Goal: Task Accomplishment & Management: Complete application form

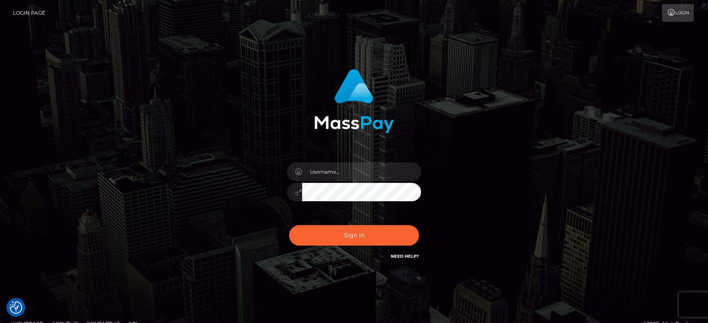
click at [534, 170] on div "Sign in" at bounding box center [353, 169] width 477 height 213
drag, startPoint x: 345, startPoint y: 175, endPoint x: 356, endPoint y: 181, distance: 12.4
click at [345, 175] on input "text" at bounding box center [361, 172] width 119 height 19
paste input "Glenn.B2"
type input "Glenn.B2"
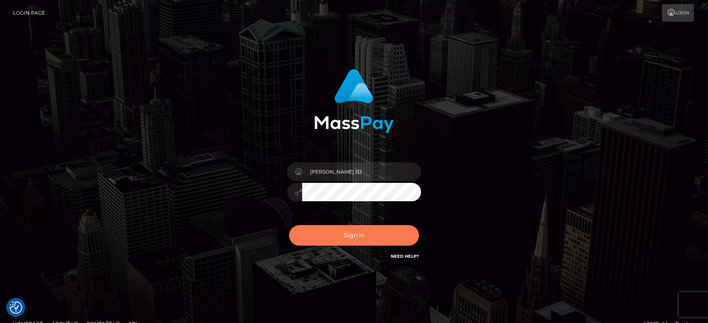
click at [371, 230] on button "Sign in" at bounding box center [354, 235] width 130 height 21
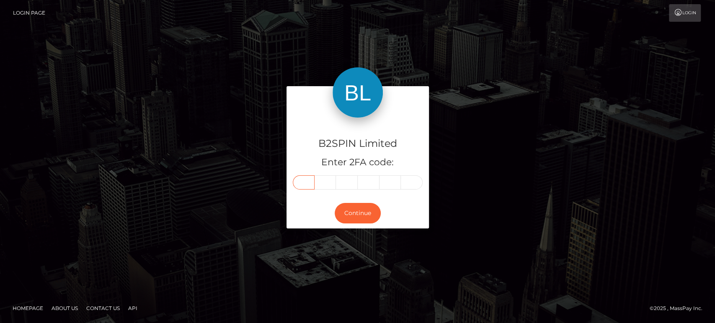
click at [306, 180] on input "text" at bounding box center [304, 182] width 22 height 14
paste input "9"
type input "9"
type input "7"
type input "1"
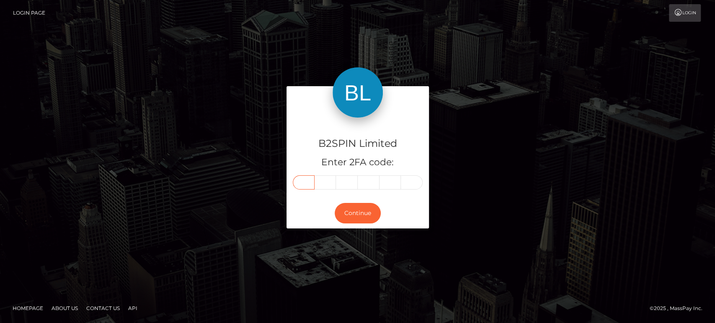
type input "4"
type input "8"
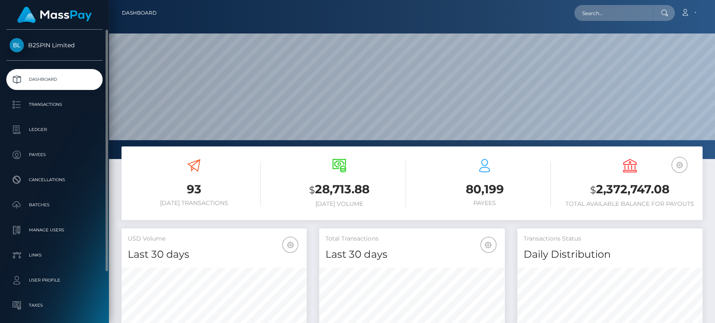
scroll to position [61, 0]
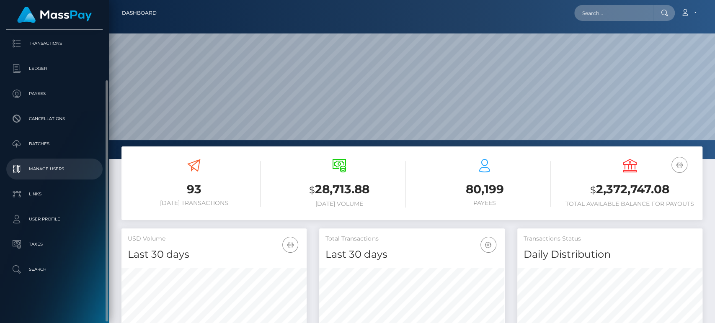
click at [59, 170] on p "Manage Users" at bounding box center [55, 169] width 90 height 13
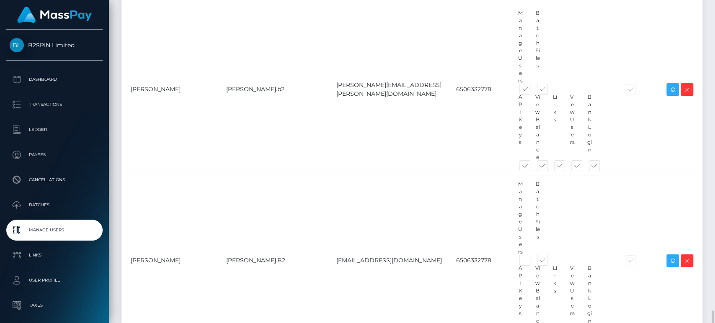
scroll to position [7650, 0]
paste input "Aline Bartalini"
drag, startPoint x: 148, startPoint y: 236, endPoint x: 194, endPoint y: 242, distance: 46.0
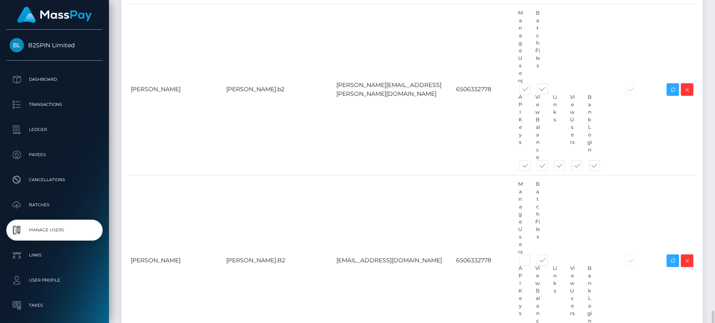
drag, startPoint x: 241, startPoint y: 173, endPoint x: 229, endPoint y: 184, distance: 16.3
copy td ".B2Spin"
paste input ".B2Spin"
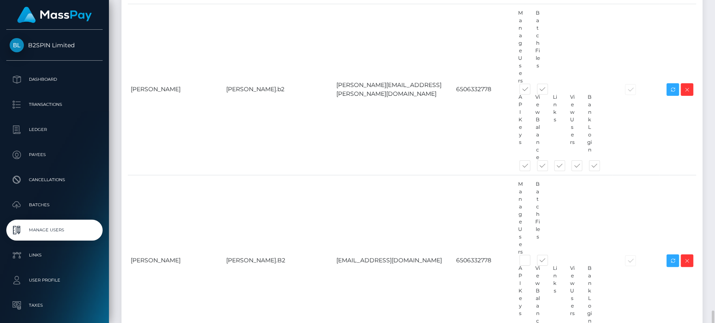
type input "[PERSON_NAME].B2Spin"
paste input "[PERSON_NAME][EMAIL_ADDRESS][PERSON_NAME][DOMAIN_NAME]"
type input "[PERSON_NAME][EMAIL_ADDRESS][PERSON_NAME][DOMAIN_NAME]"
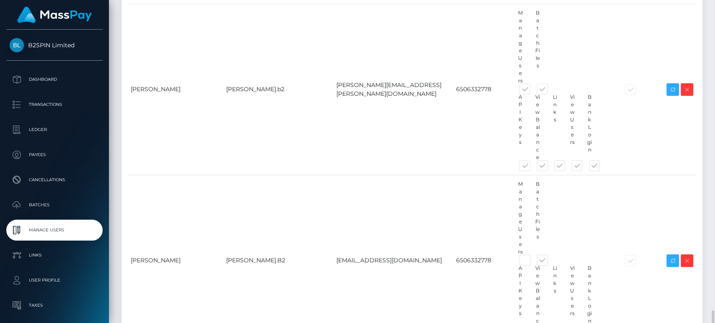
type input "00000000"
paste input "Aline Bartalini"
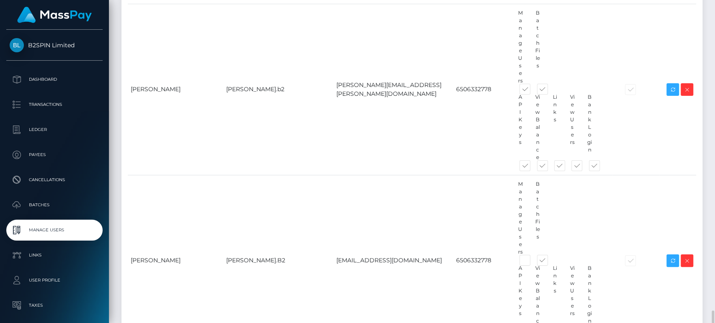
type input "Aline"
paste input "Bartalini"
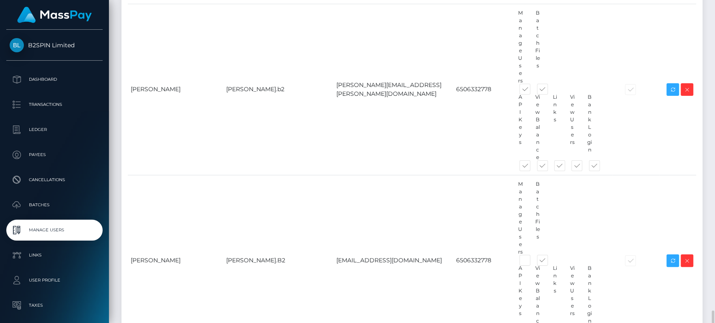
type input "Bartalini"
type input "Aline"
drag, startPoint x: 563, startPoint y: 239, endPoint x: 506, endPoint y: 245, distance: 56.9
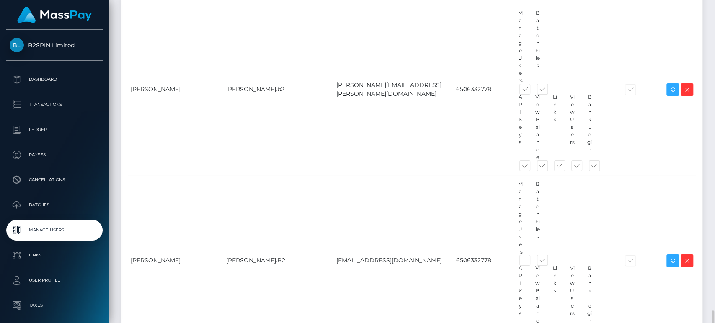
paste input "Bartalini"
type input "Bartalini"
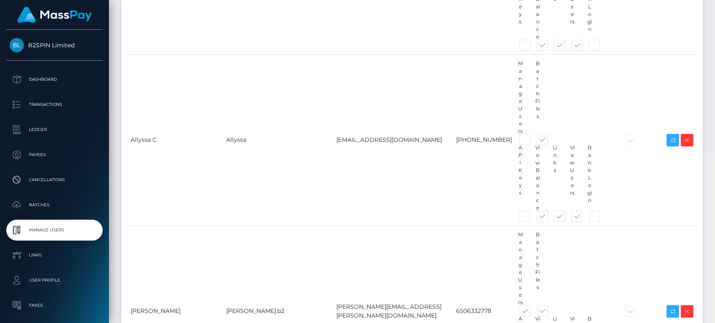
scroll to position [7752, 0]
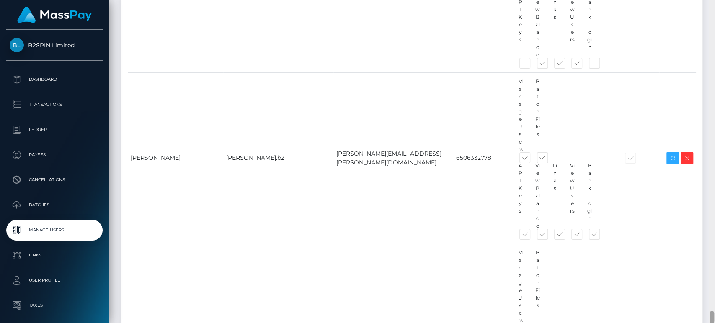
drag, startPoint x: 711, startPoint y: 15, endPoint x: 676, endPoint y: 309, distance: 296.5
click at [713, 323] on html "B2SPIN Limited Dashboard Transactions Ledger Payees Cancellations" at bounding box center [357, 161] width 715 height 323
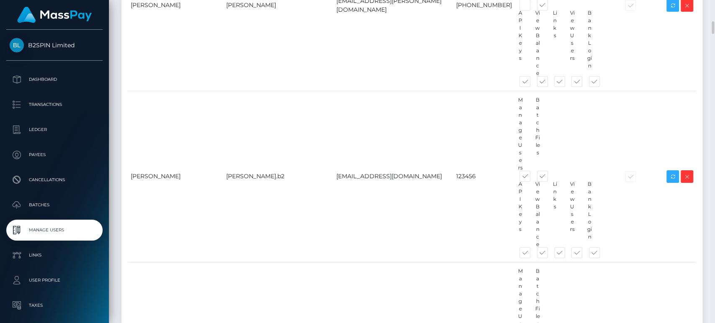
scroll to position [399, 0]
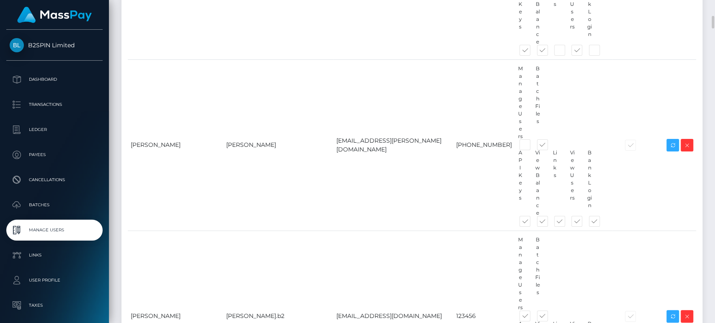
drag, startPoint x: 490, startPoint y: 180, endPoint x: 490, endPoint y: 227, distance: 46.5
checkbox input "false"
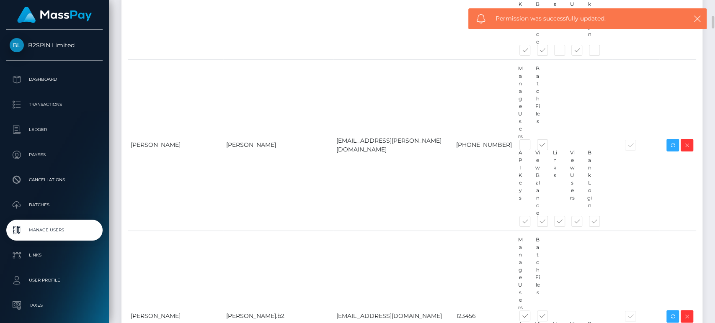
checkbox input "false"
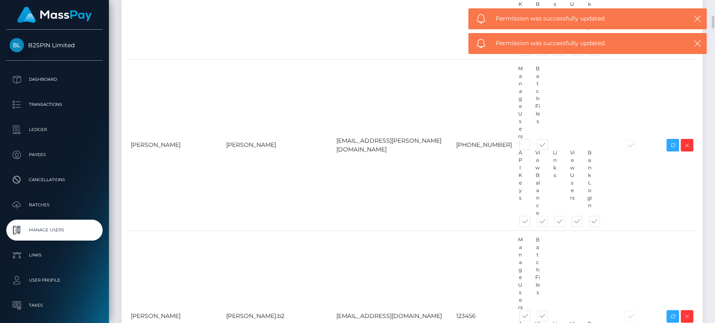
checkbox input "false"
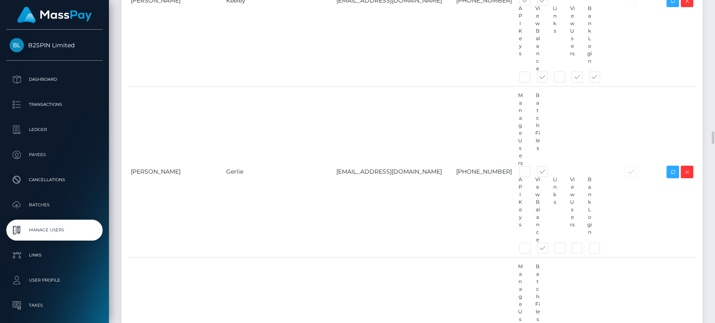
scroll to position [3471, 0]
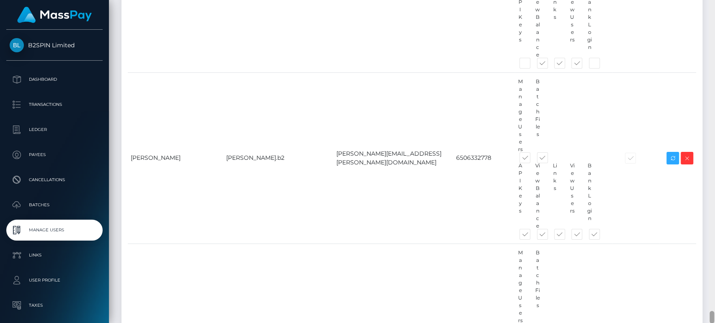
drag, startPoint x: 714, startPoint y: 181, endPoint x: 705, endPoint y: 314, distance: 133.9
click at [709, 315] on div at bounding box center [712, 162] width 6 height 324
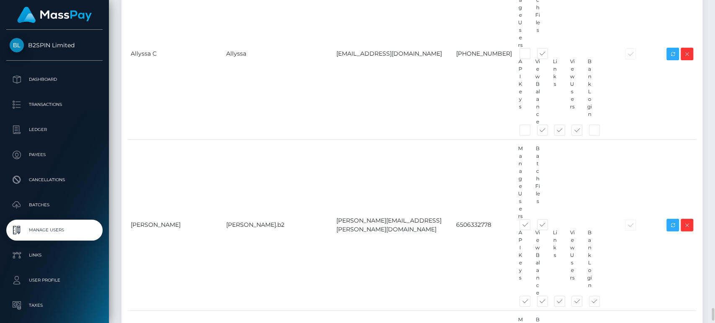
scroll to position [7752, 0]
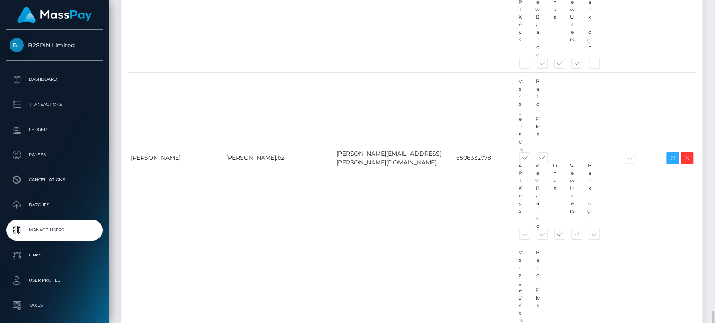
paste input "Fabiola Villena"
type input "Fabiola"
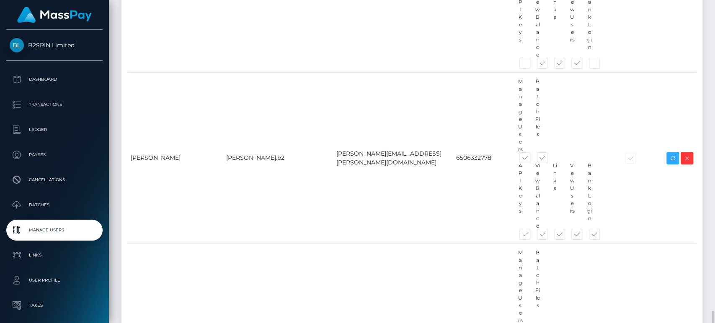
paste input "Villena"
type input "Villena"
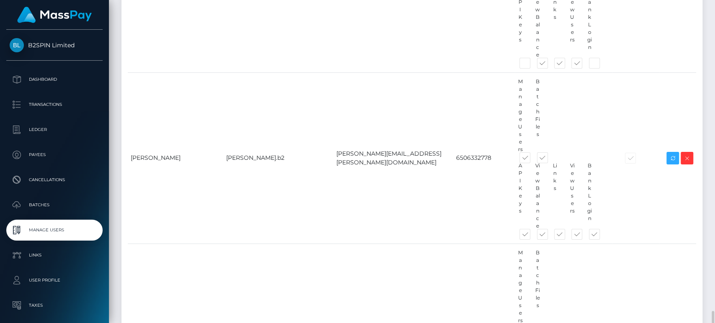
type input "Fabiola"
type input "000000000"
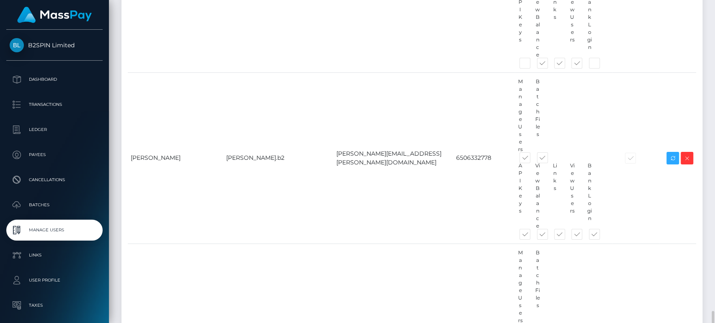
paste input "[PERSON_NAME][EMAIL_ADDRESS][PERSON_NAME][DOMAIN_NAME]"
type input "[PERSON_NAME][EMAIL_ADDRESS][PERSON_NAME][DOMAIN_NAME]"
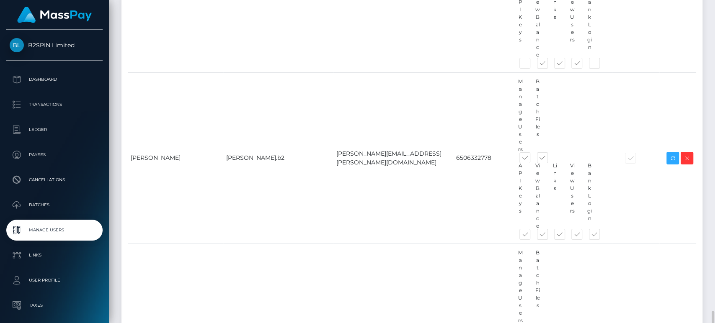
paste input "Fabiola"
drag, startPoint x: 251, startPoint y: 171, endPoint x: 218, endPoint y: 173, distance: 33.1
copy td ".B2Spin"
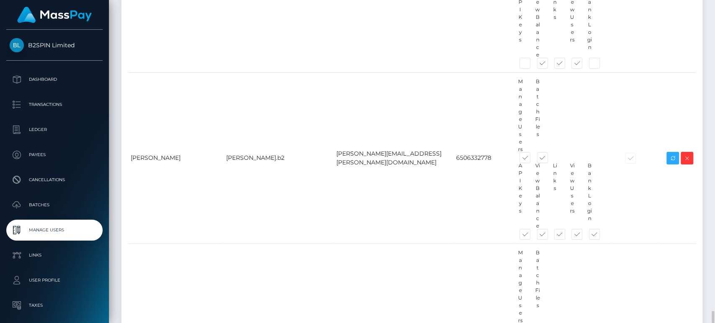
paste input ".B2Spin"
type input "[PERSON_NAME].B2Spin"
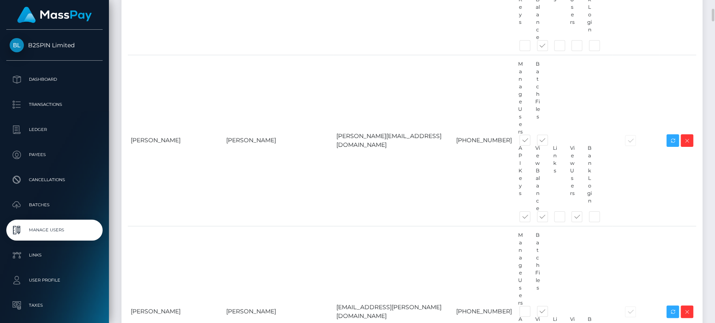
scroll to position [512, 0]
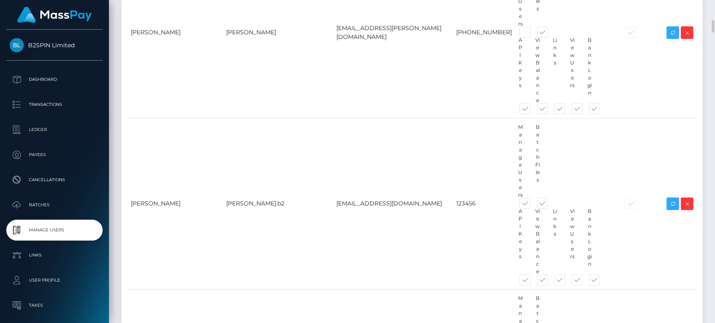
checkbox input "false"
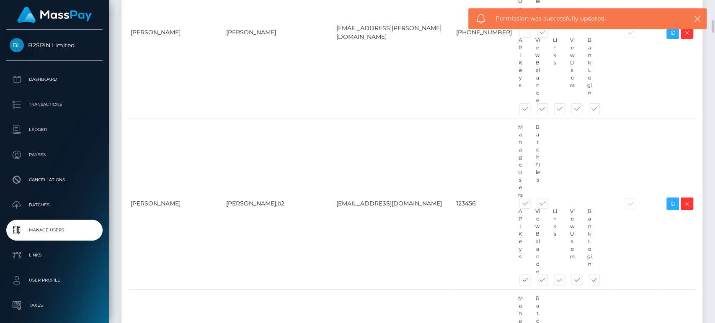
checkbox input "false"
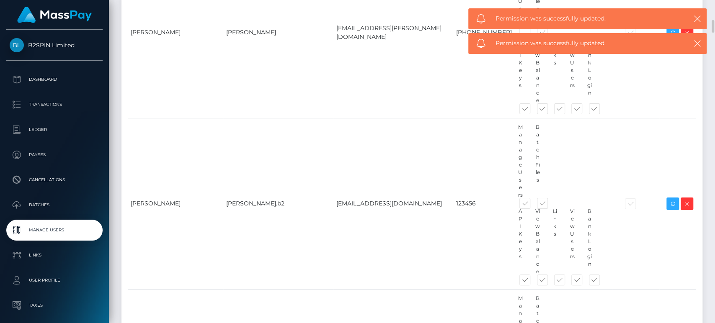
checkbox input "false"
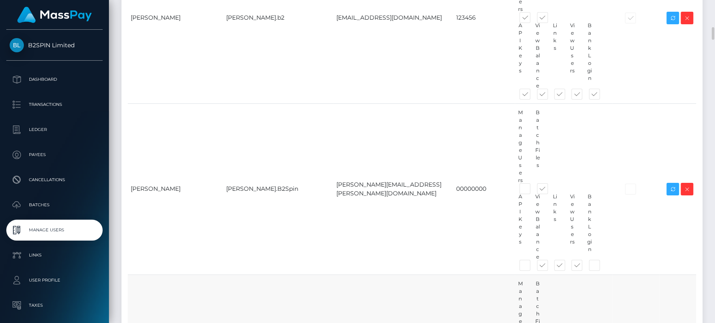
scroll to position [651, 0]
